Goal: Task Accomplishment & Management: Use online tool/utility

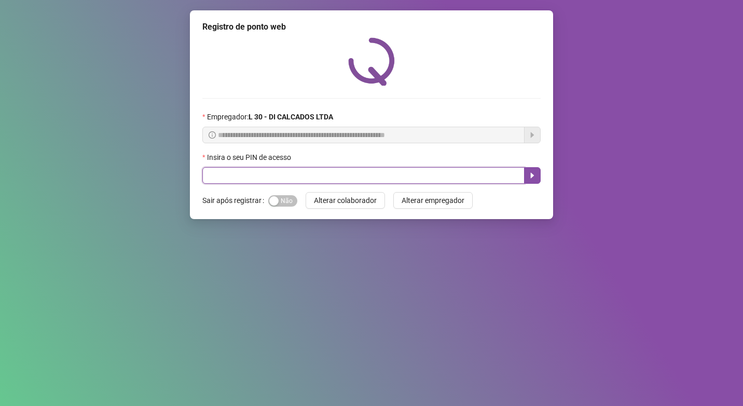
click at [298, 173] on input "text" at bounding box center [363, 175] width 322 height 17
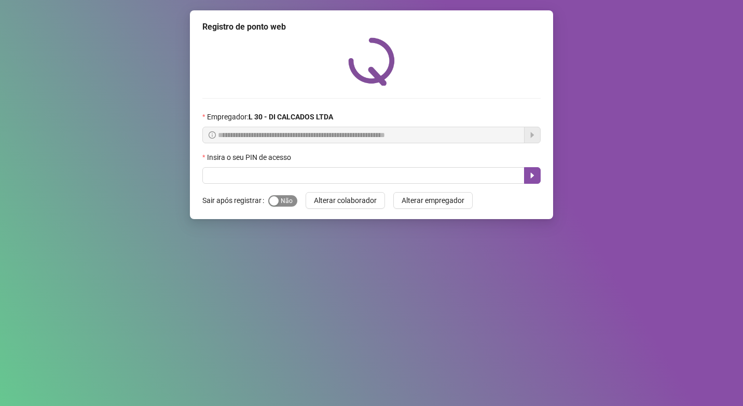
click at [286, 202] on span "Sim Não" at bounding box center [282, 200] width 29 height 11
click at [295, 157] on label "Insira o seu PIN de acesso" at bounding box center [249, 157] width 95 height 11
click at [306, 164] on div "Insira o seu PIN de acesso" at bounding box center [371, 160] width 338 height 16
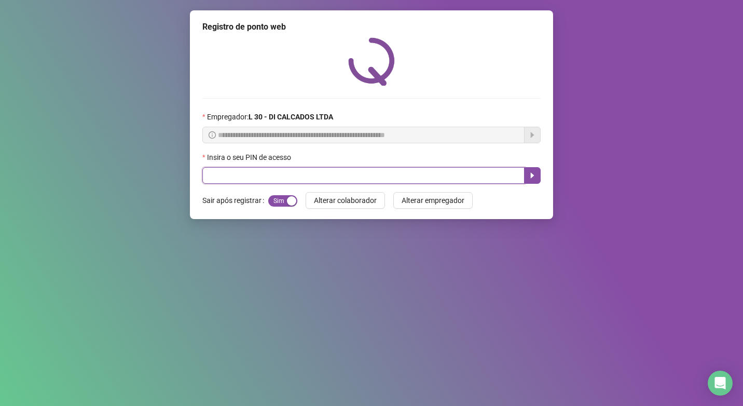
click at [306, 168] on input "text" at bounding box center [363, 175] width 322 height 17
type input "*****"
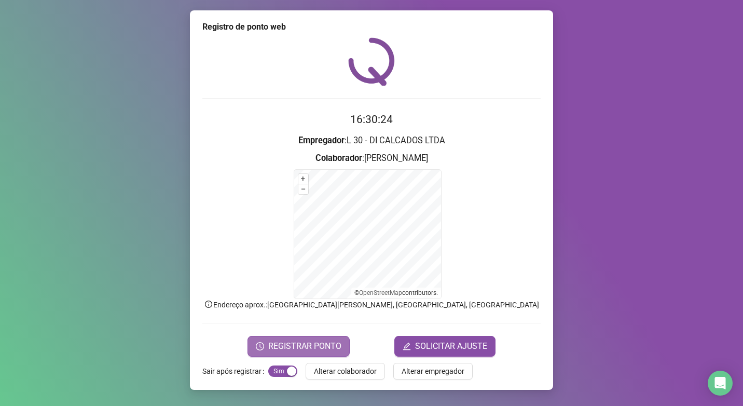
click at [330, 344] on span "REGISTRAR PONTO" at bounding box center [304, 346] width 73 height 12
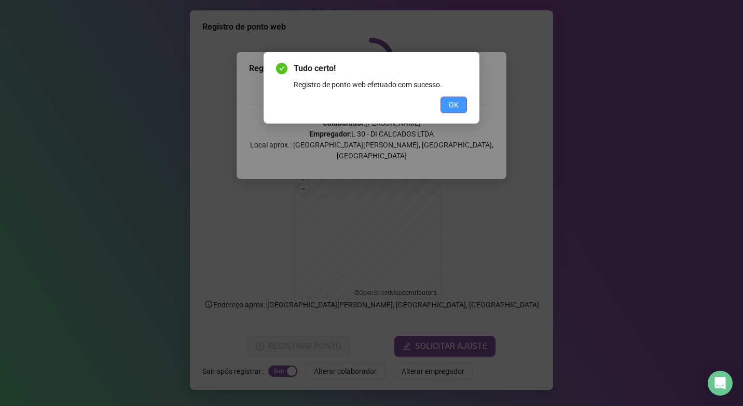
click at [450, 108] on span "OK" at bounding box center [454, 104] width 10 height 11
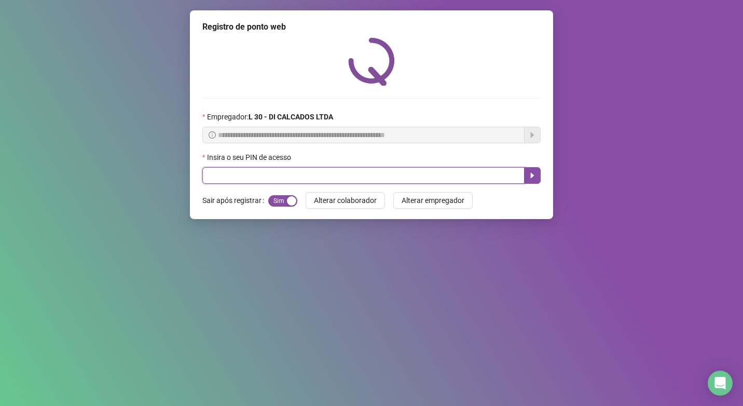
click at [244, 178] on input "text" at bounding box center [363, 175] width 322 height 17
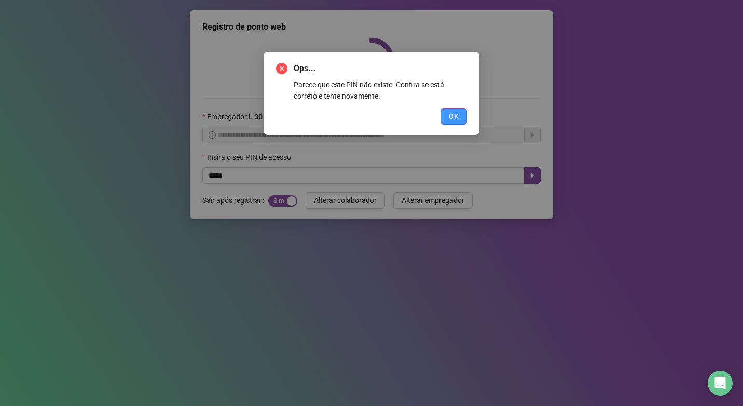
click at [448, 115] on button "OK" at bounding box center [454, 116] width 26 height 17
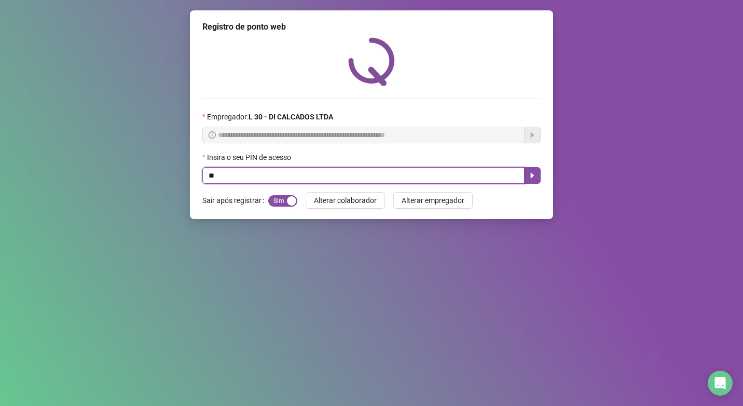
type input "*"
type input "*****"
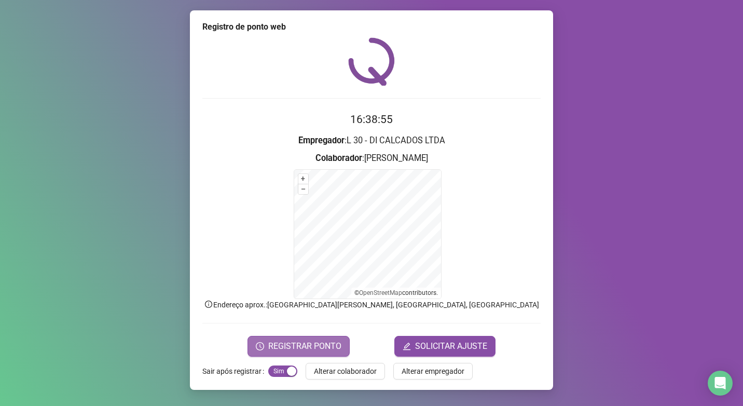
click at [319, 352] on span "REGISTRAR PONTO" at bounding box center [304, 346] width 73 height 12
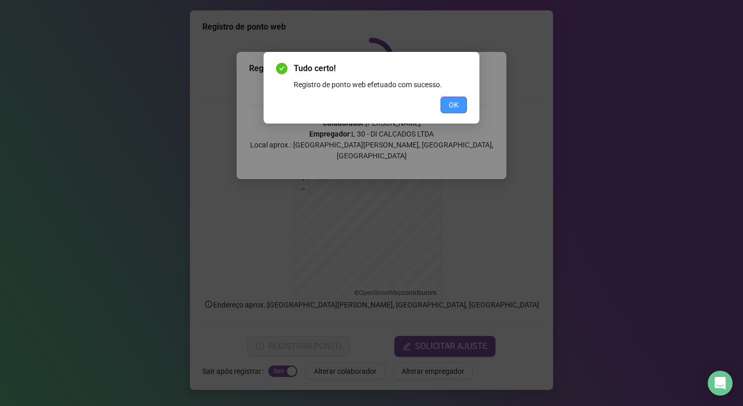
click at [452, 106] on span "OK" at bounding box center [454, 104] width 10 height 11
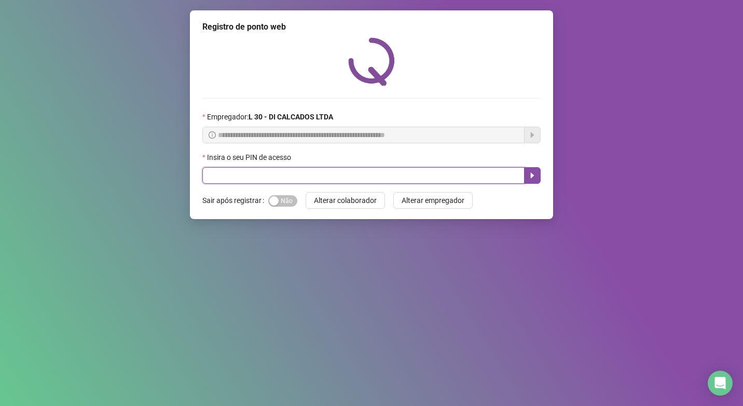
click at [256, 171] on input "text" at bounding box center [363, 175] width 322 height 17
type input "*****"
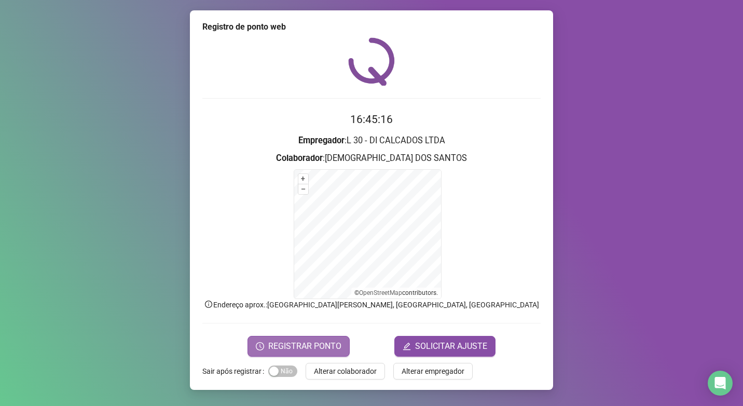
click at [304, 346] on span "REGISTRAR PONTO" at bounding box center [304, 346] width 73 height 12
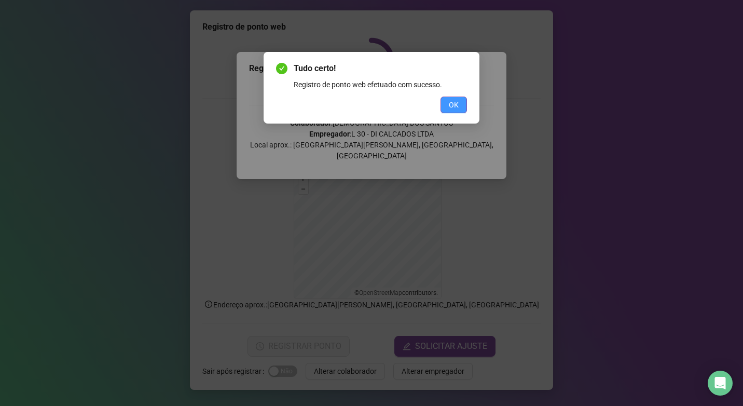
click at [451, 105] on span "OK" at bounding box center [454, 104] width 10 height 11
